Goal: Feedback & Contribution: Contribute content

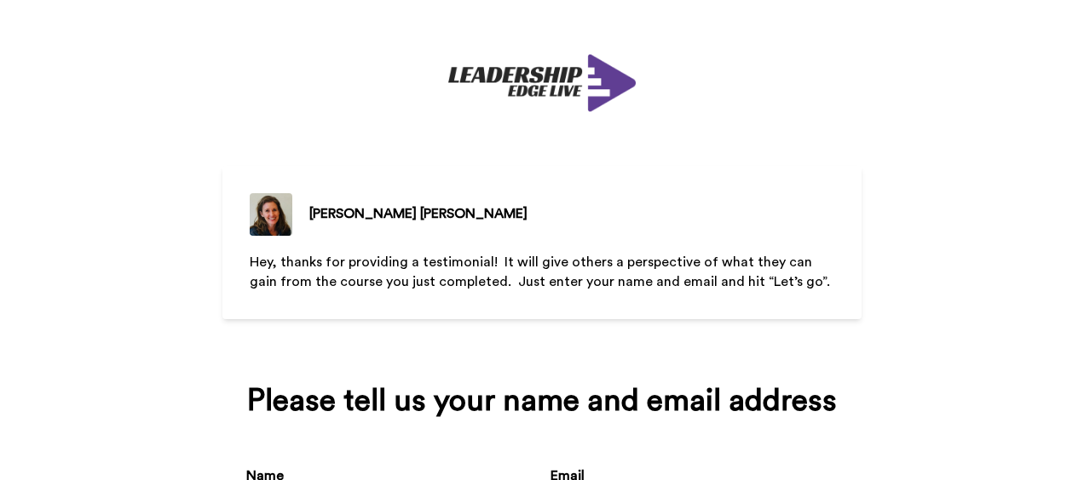
scroll to position [172, 0]
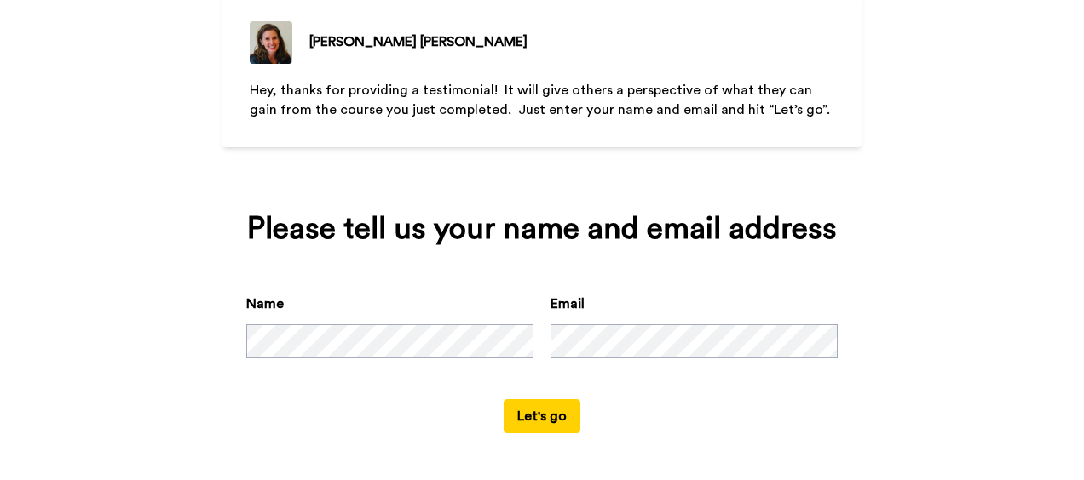
click at [908, 165] on div "[PERSON_NAME] Hey, thanks for providing a testimonial! It will give others a pe…" at bounding box center [542, 68] width 1084 height 480
click at [532, 412] on button "Let's go" at bounding box center [541, 417] width 77 height 34
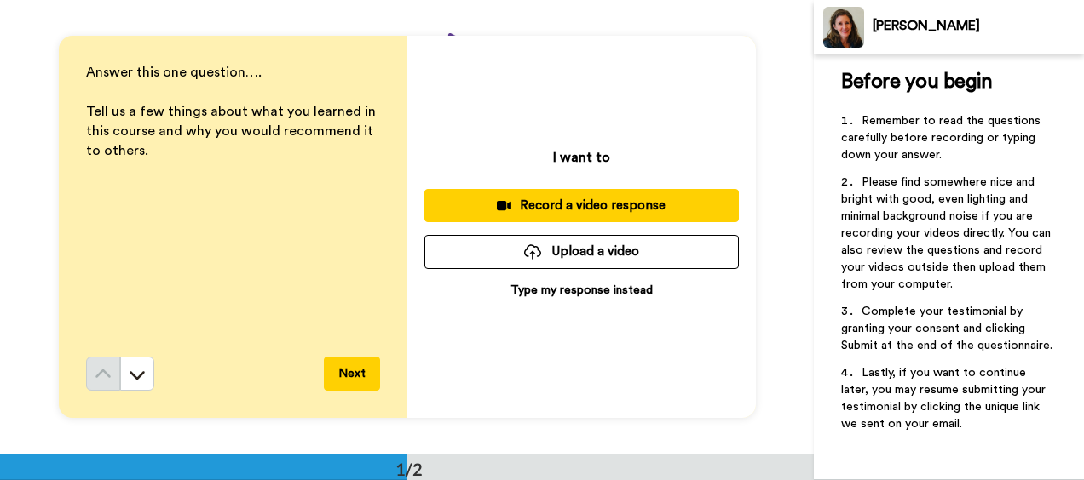
click at [573, 293] on p "Type my response instead" at bounding box center [581, 290] width 142 height 17
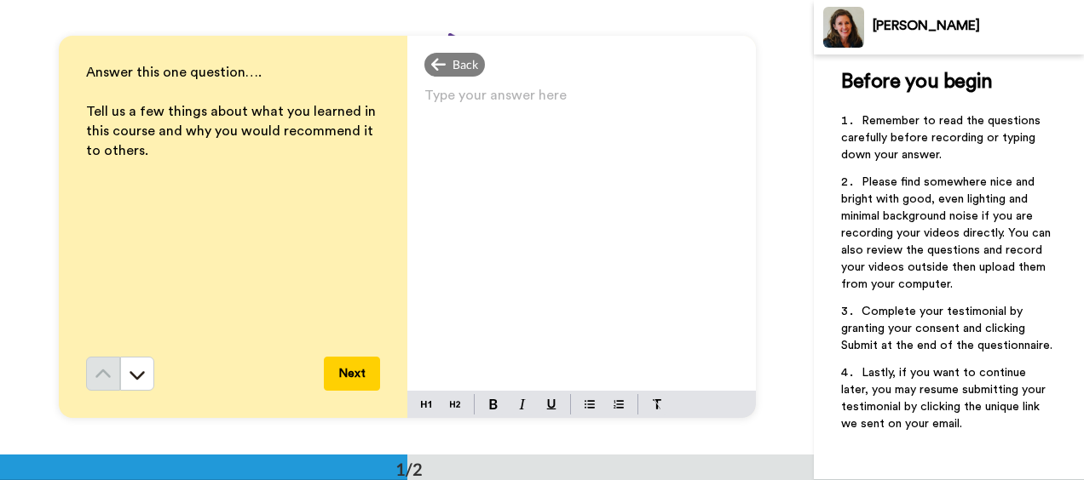
click at [507, 111] on p "Type your answer here ﻿" at bounding box center [581, 102] width 314 height 24
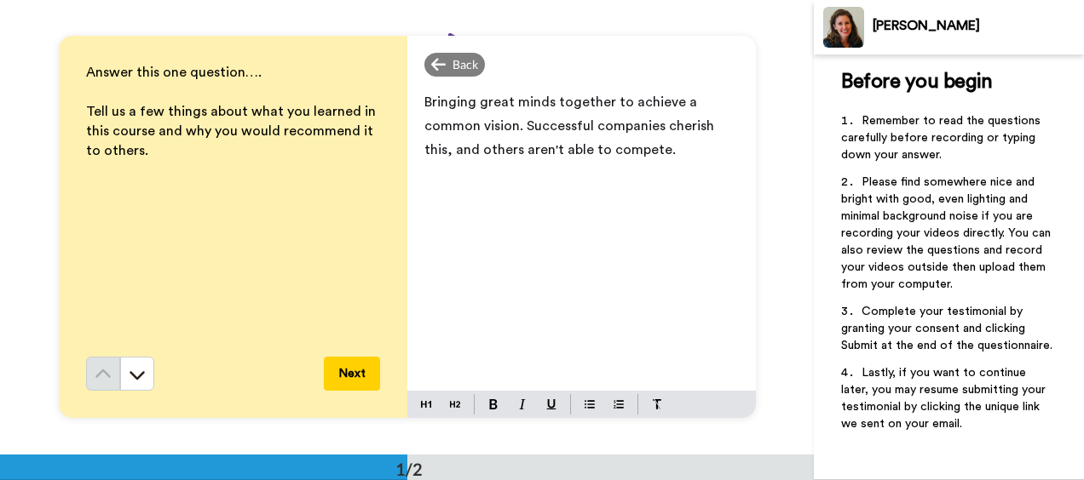
click at [348, 370] on button "Next" at bounding box center [352, 374] width 56 height 34
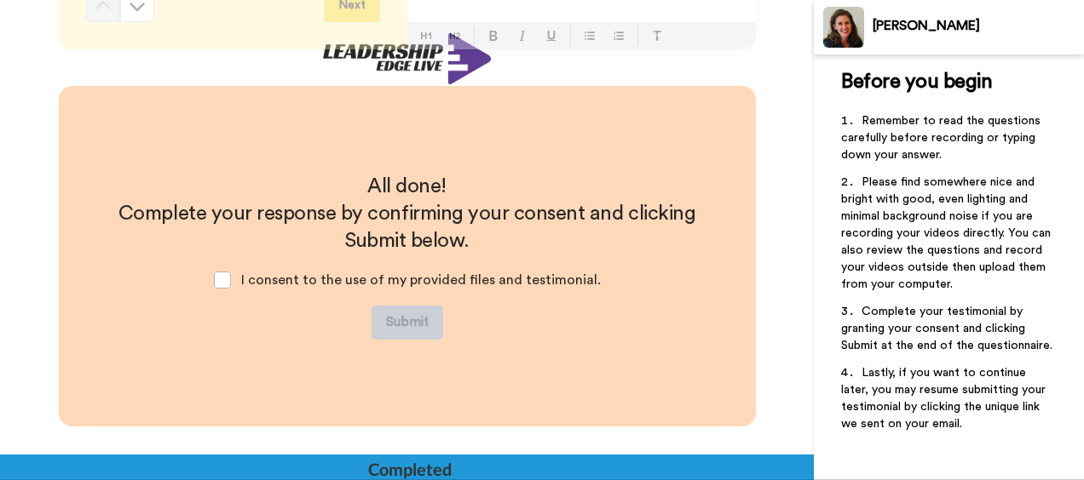
scroll to position [398, 0]
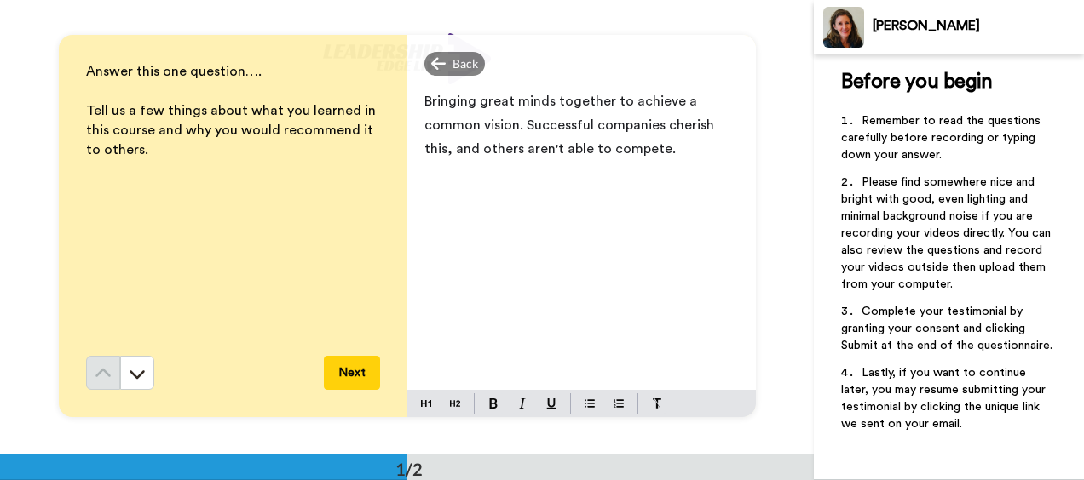
scroll to position [0, 0]
click at [343, 365] on button "Next" at bounding box center [352, 374] width 56 height 34
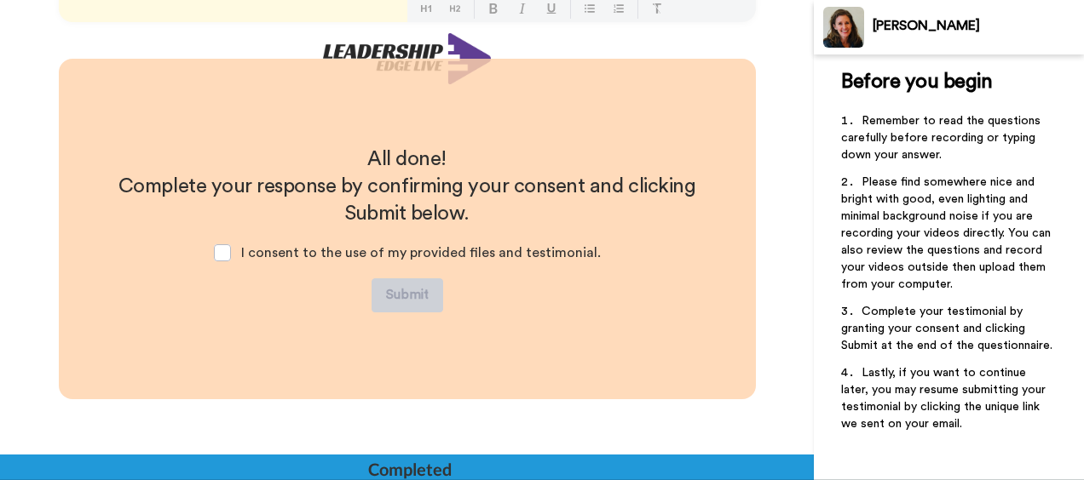
scroll to position [398, 0]
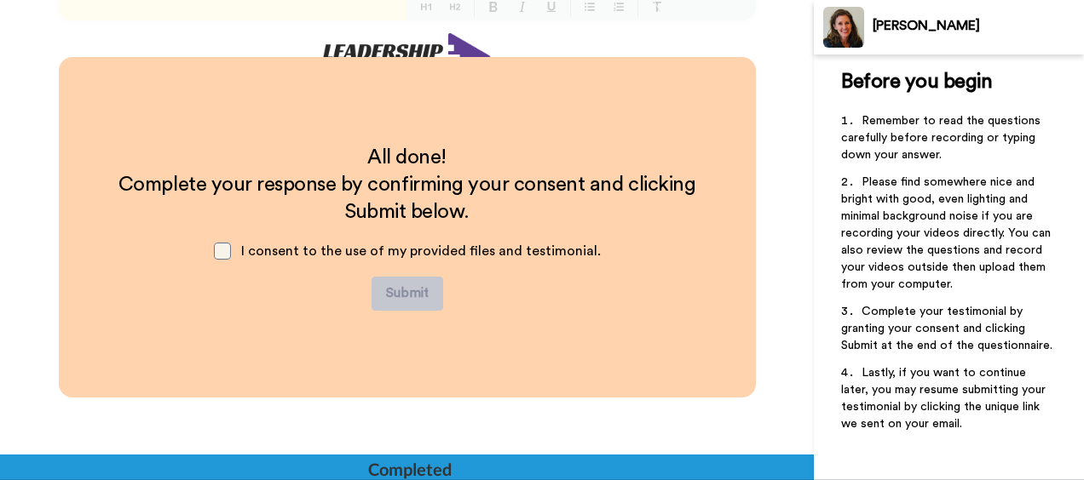
click at [223, 249] on span at bounding box center [222, 251] width 17 height 17
click at [400, 291] on button "Submit" at bounding box center [407, 294] width 72 height 34
